Goal: Task Accomplishment & Management: Use online tool/utility

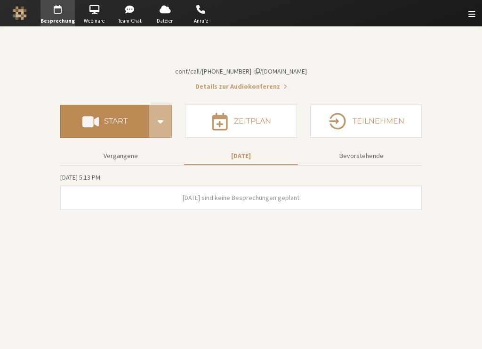
click at [110, 138] on button "Start" at bounding box center [104, 121] width 89 height 33
click at [116, 125] on h4 "Start" at bounding box center [116, 121] width 24 height 8
click at [125, 91] on section "Besprechungslink iotum.callbridge.rocks/conf/call/8492808 Details zur Audiokonf…" at bounding box center [241, 67] width 362 height 48
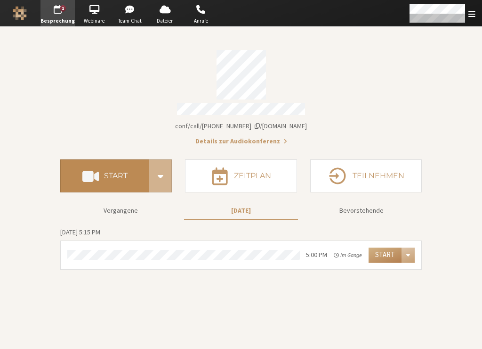
click at [107, 180] on button "Start" at bounding box center [104, 175] width 89 height 33
click at [93, 176] on span at bounding box center [90, 175] width 16 height 17
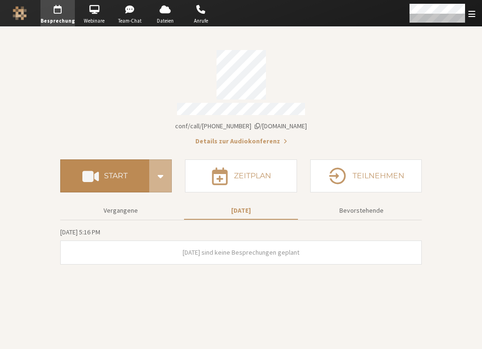
click at [120, 172] on h4 "Start" at bounding box center [116, 176] width 24 height 8
